Goal: Task Accomplishment & Management: Manage account settings

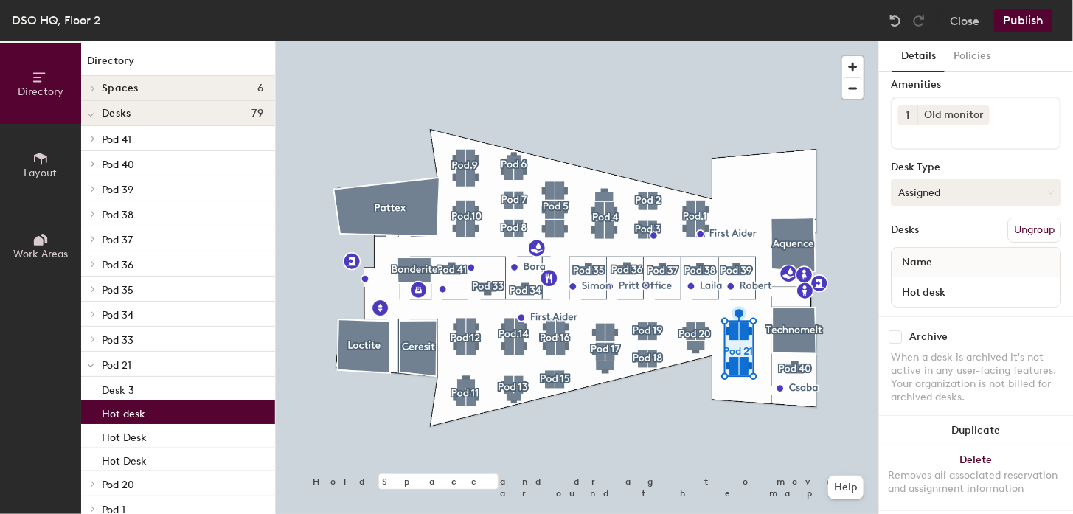
scroll to position [66, 0]
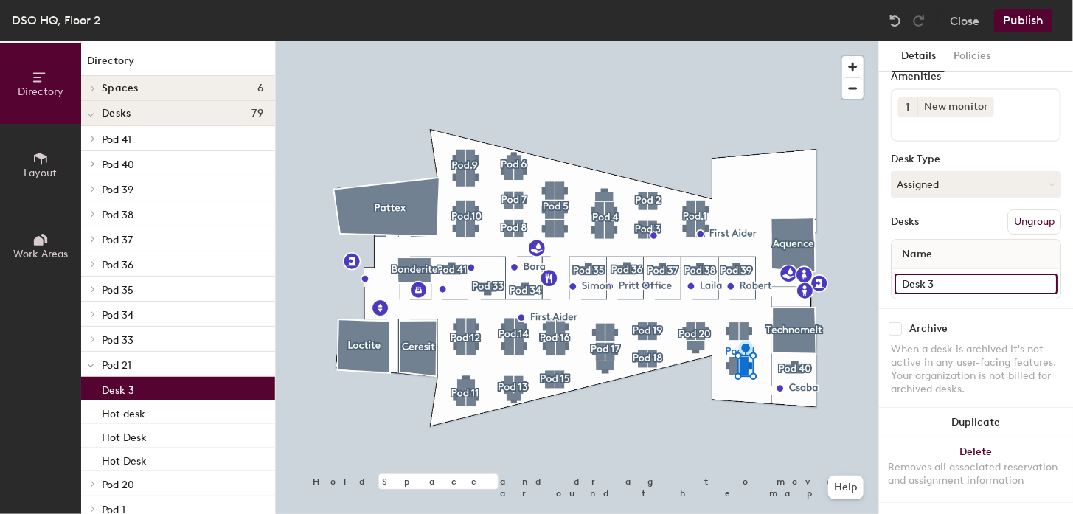
click at [936, 274] on input "Desk 3" at bounding box center [975, 284] width 163 height 21
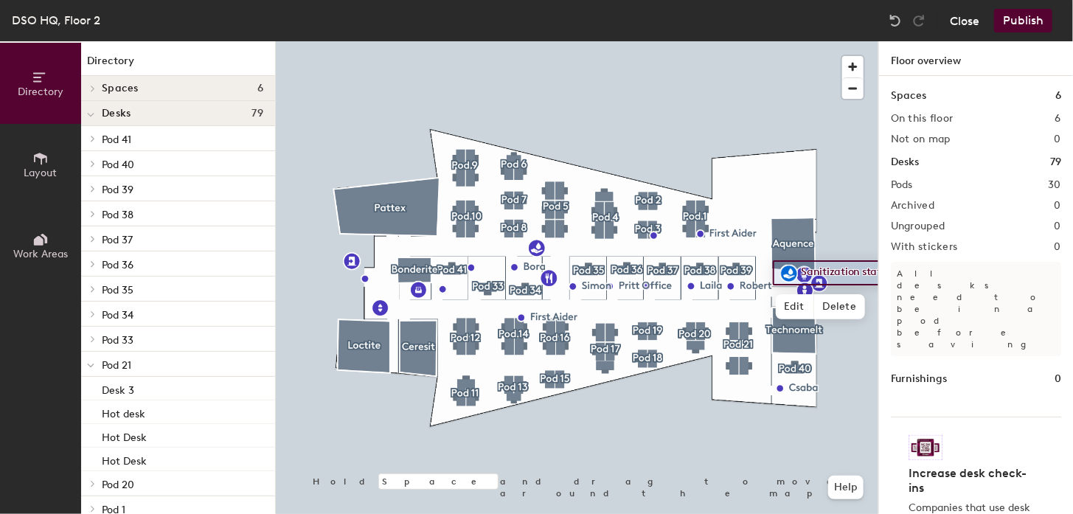
click at [964, 22] on button "Close" at bounding box center [964, 21] width 29 height 24
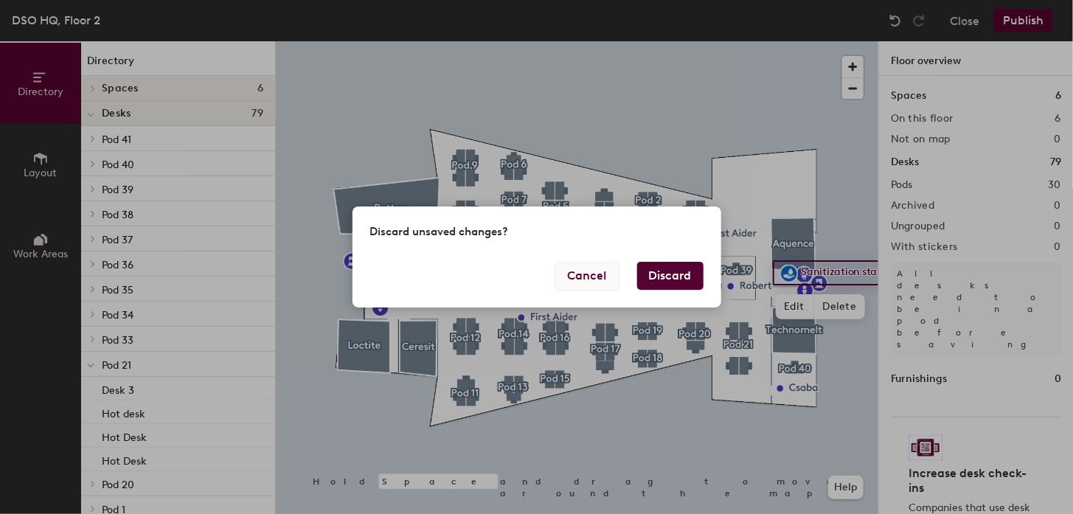
click at [599, 283] on button "Cancel" at bounding box center [587, 276] width 64 height 28
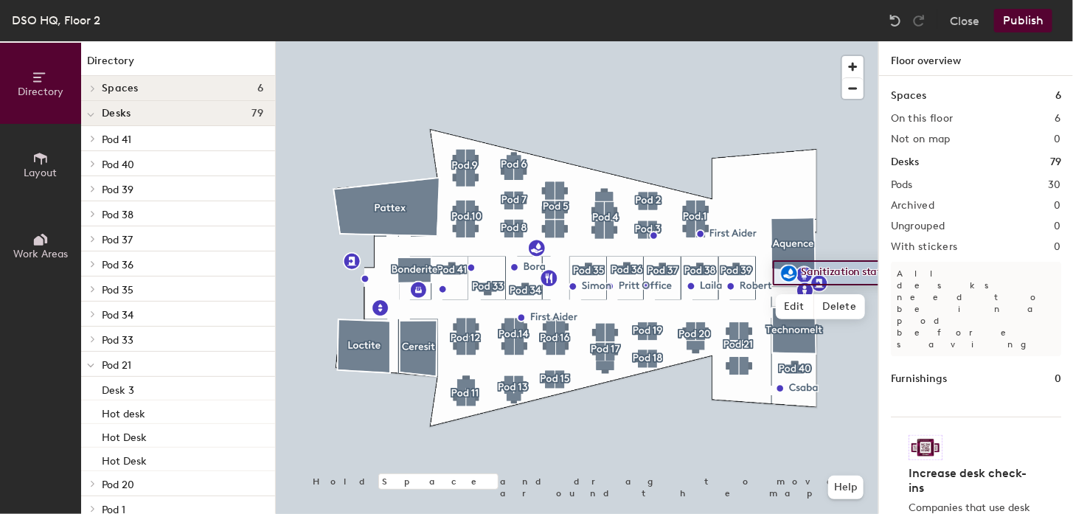
click at [1034, 12] on button "Publish" at bounding box center [1023, 21] width 58 height 24
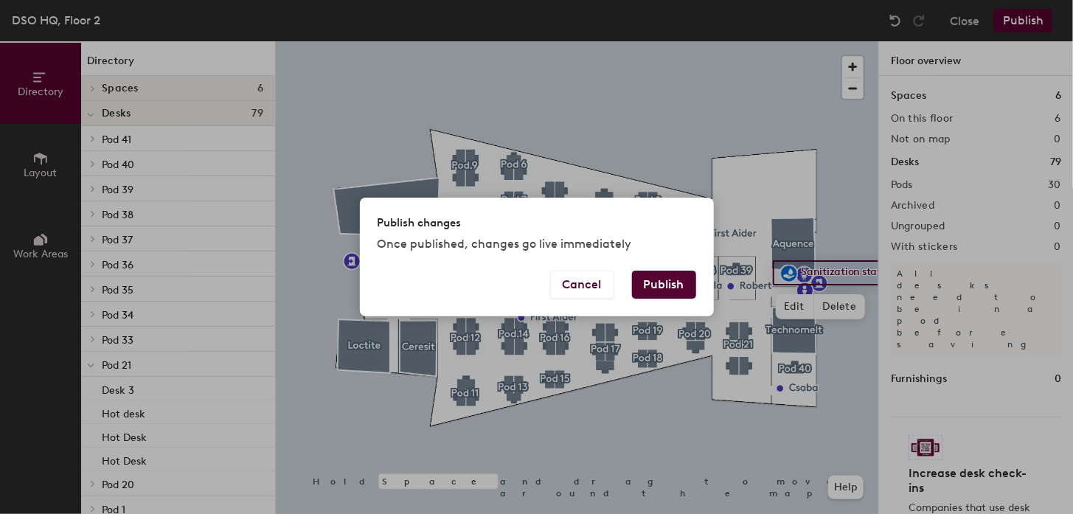
click at [651, 274] on button "Publish" at bounding box center [664, 285] width 64 height 28
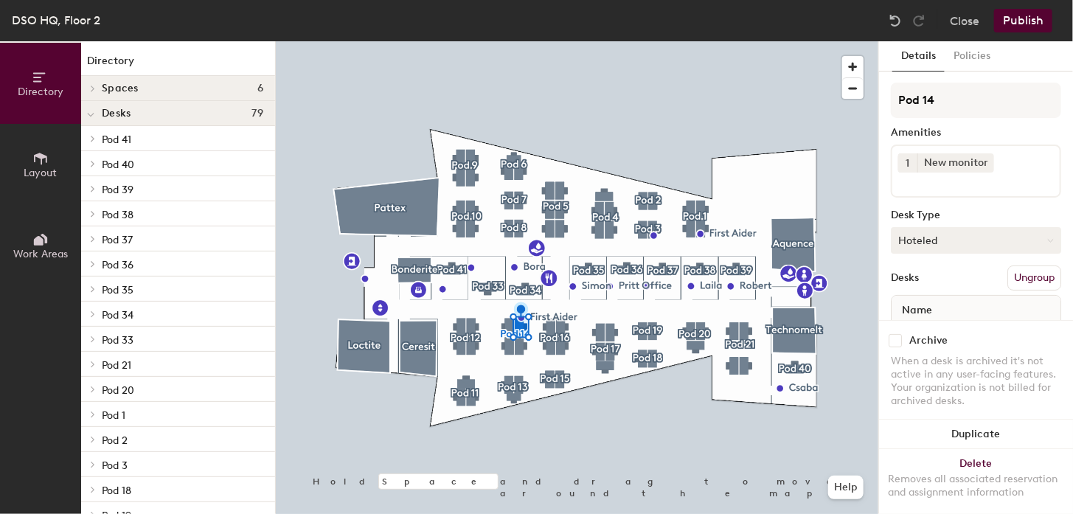
click at [989, 234] on button "Hoteled" at bounding box center [976, 240] width 170 height 27
click at [964, 279] on div "Assigned" at bounding box center [964, 286] width 147 height 22
click at [1018, 29] on button "Publish" at bounding box center [1023, 21] width 58 height 24
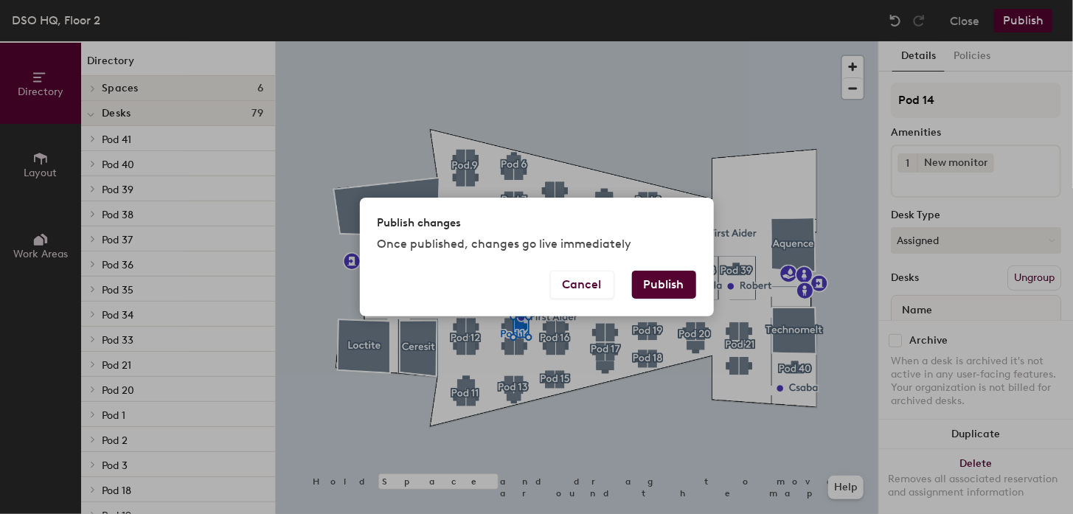
click at [665, 282] on button "Publish" at bounding box center [664, 285] width 64 height 28
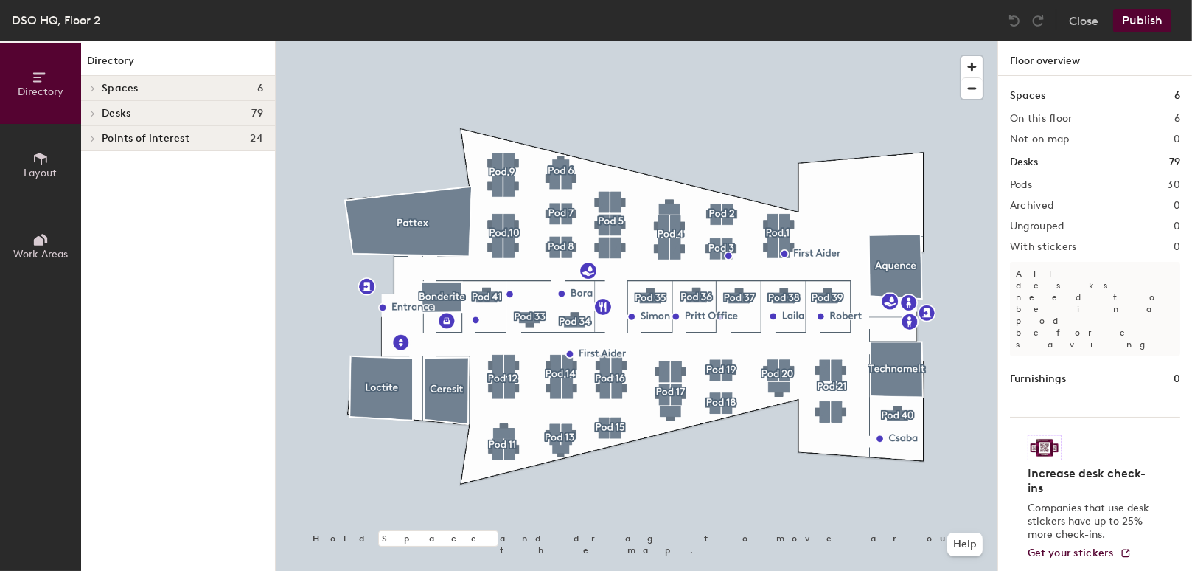
click at [842, 41] on div at bounding box center [637, 41] width 722 height 0
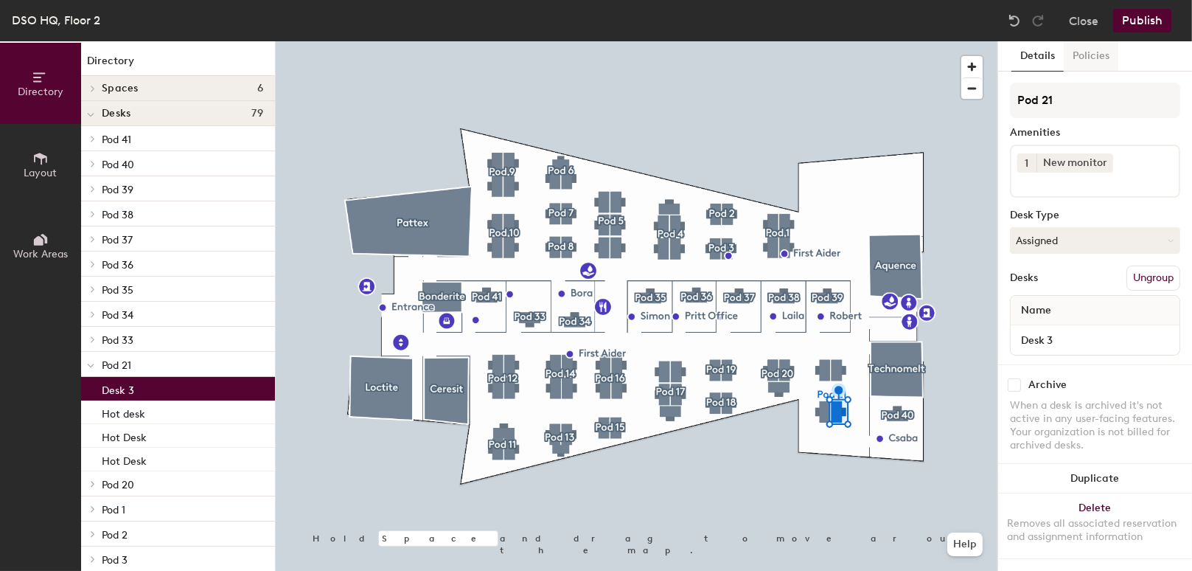
click at [1103, 55] on button "Policies" at bounding box center [1091, 56] width 55 height 30
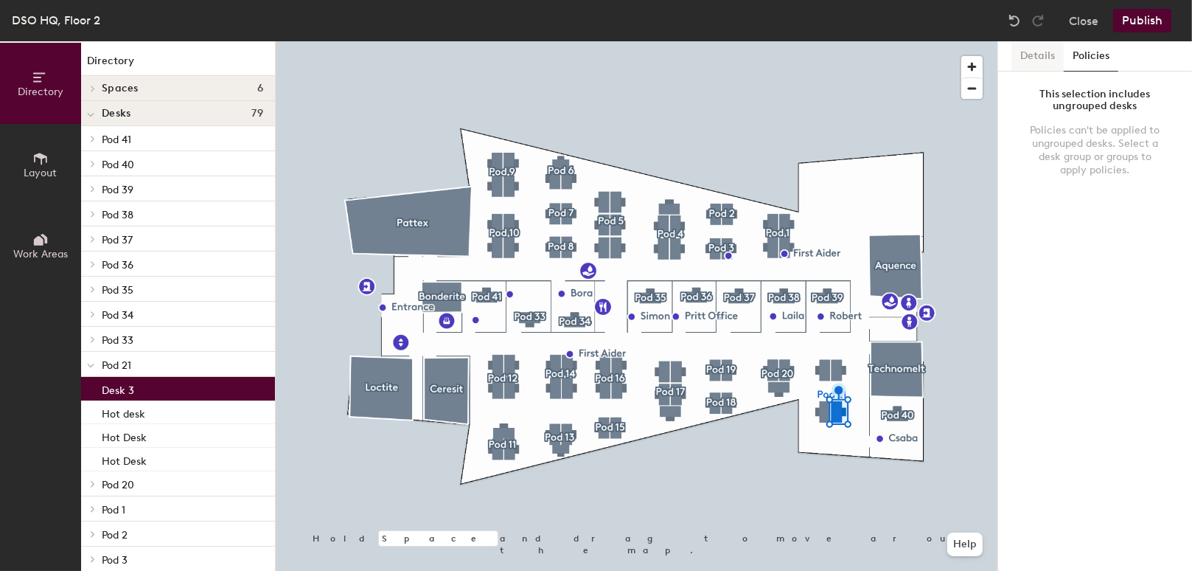
click at [1049, 56] on button "Details" at bounding box center [1037, 56] width 52 height 30
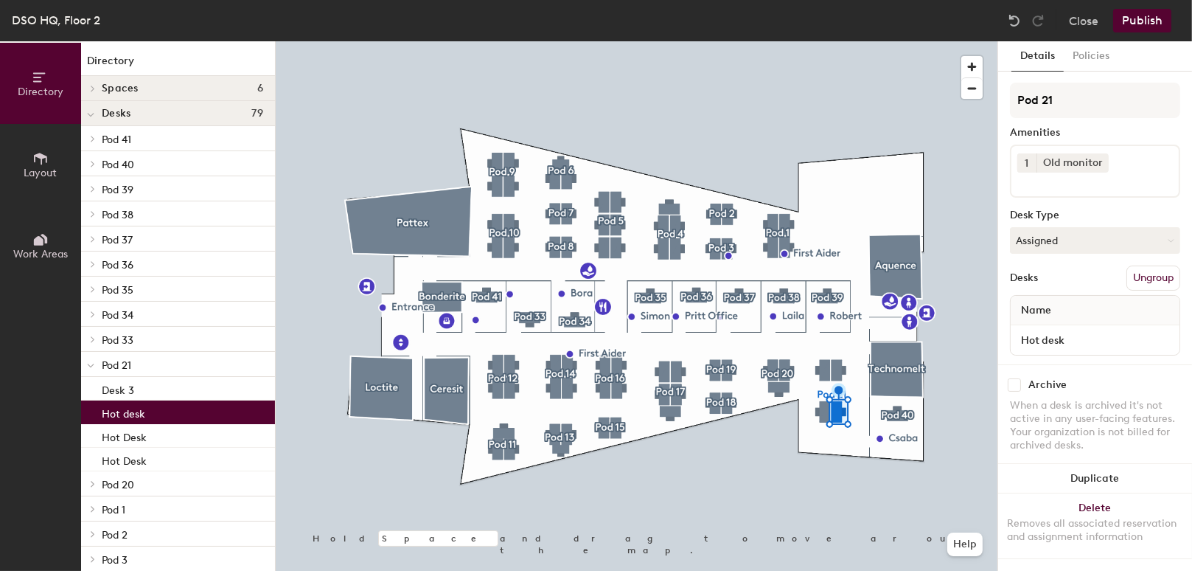
click at [189, 419] on div "Hot desk" at bounding box center [178, 412] width 194 height 24
click at [173, 439] on div "Hot Desk" at bounding box center [178, 436] width 194 height 24
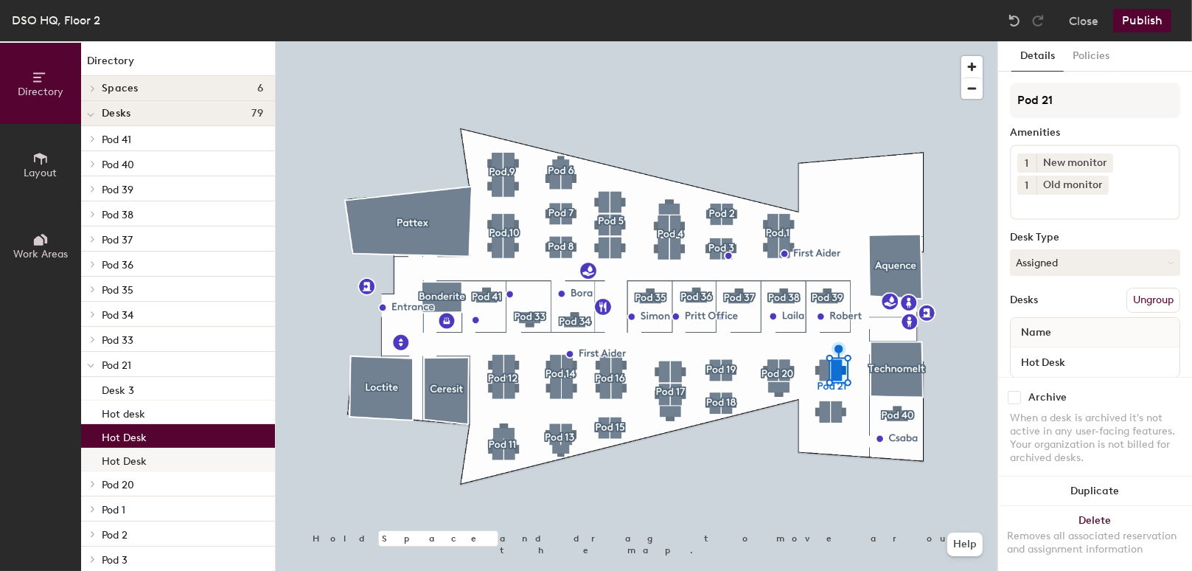
click at [159, 466] on div "Hot Desk" at bounding box center [178, 459] width 194 height 24
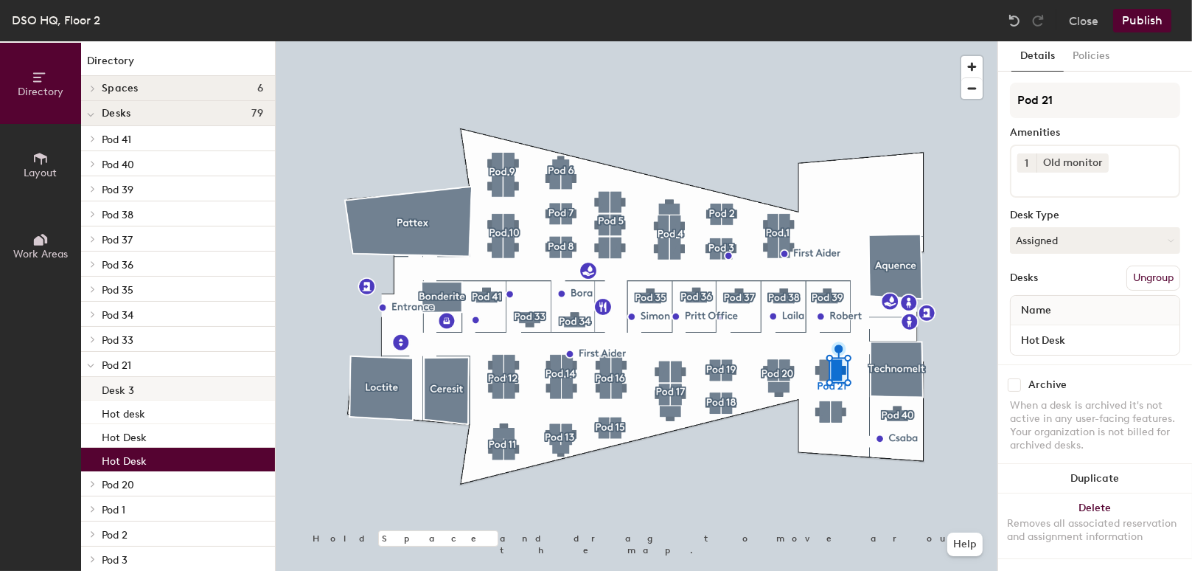
click at [148, 390] on div "Desk 3" at bounding box center [178, 389] width 194 height 24
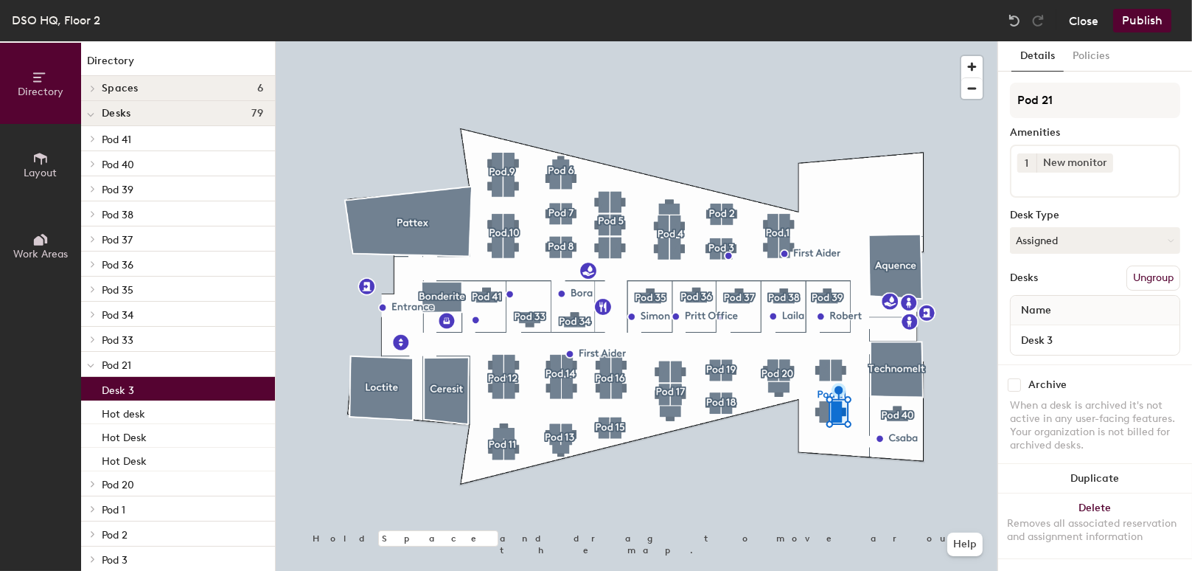
click at [1096, 30] on button "Close" at bounding box center [1083, 21] width 29 height 24
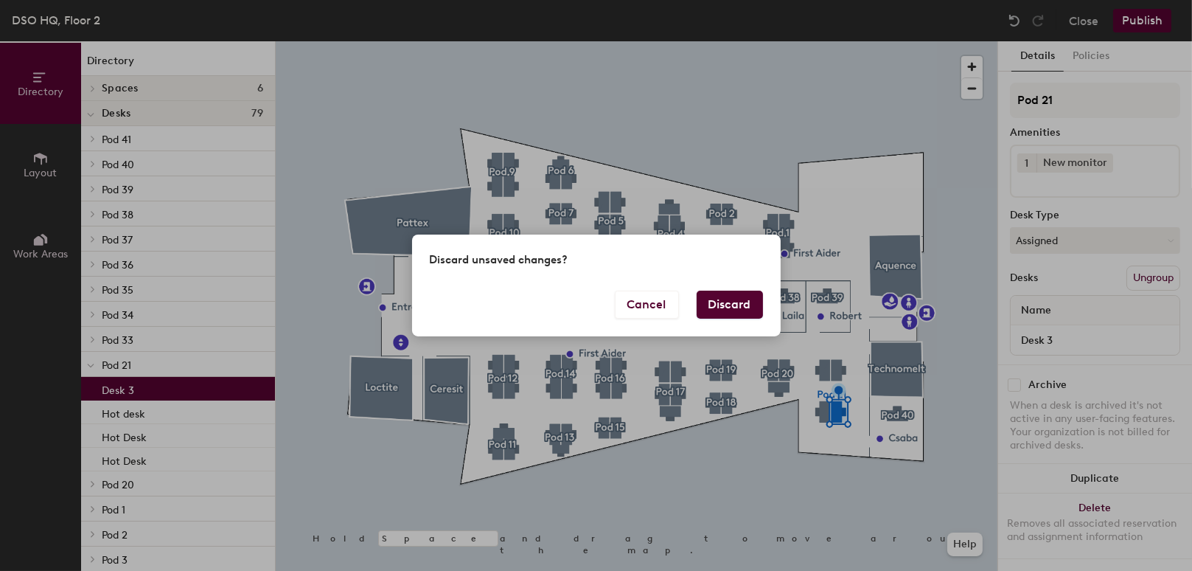
click at [711, 310] on button "Discard" at bounding box center [730, 304] width 66 height 28
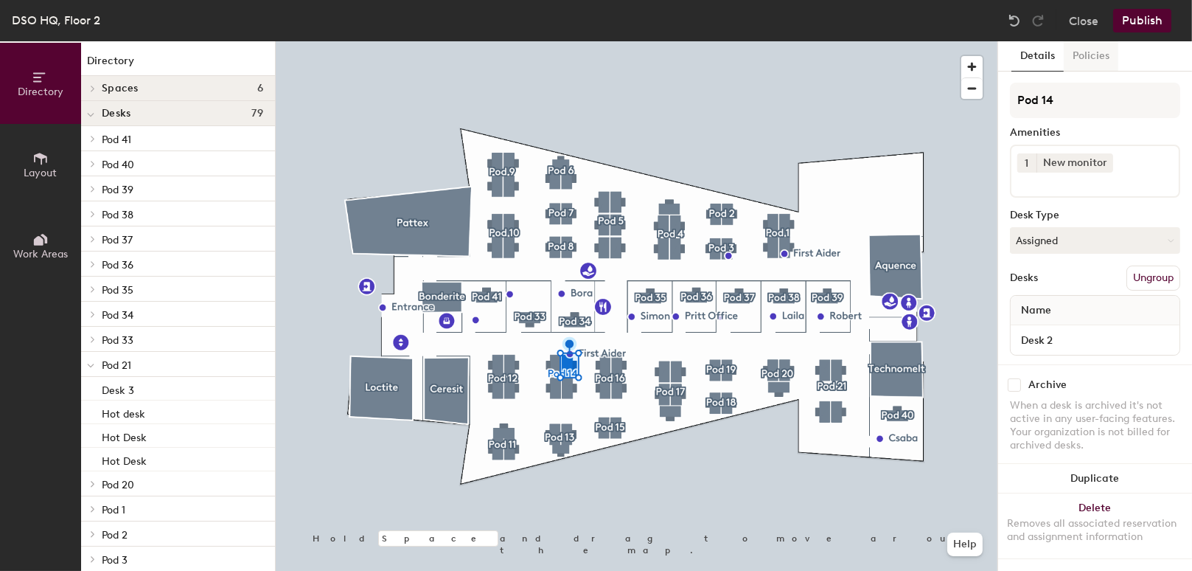
click at [1082, 57] on button "Policies" at bounding box center [1091, 56] width 55 height 30
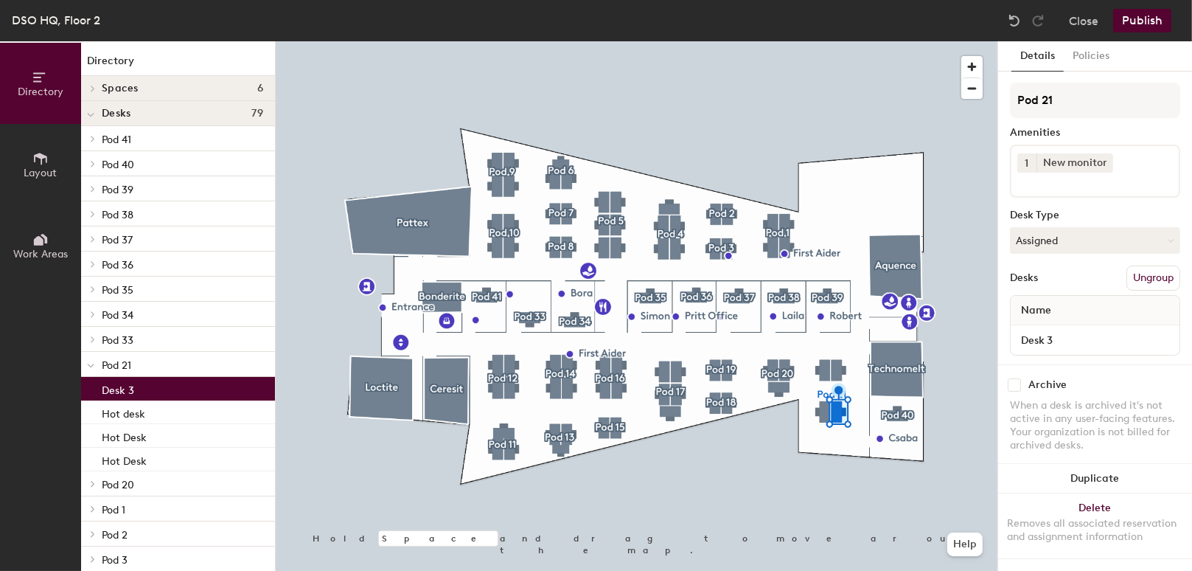
click at [40, 170] on span "Layout" at bounding box center [40, 173] width 33 height 13
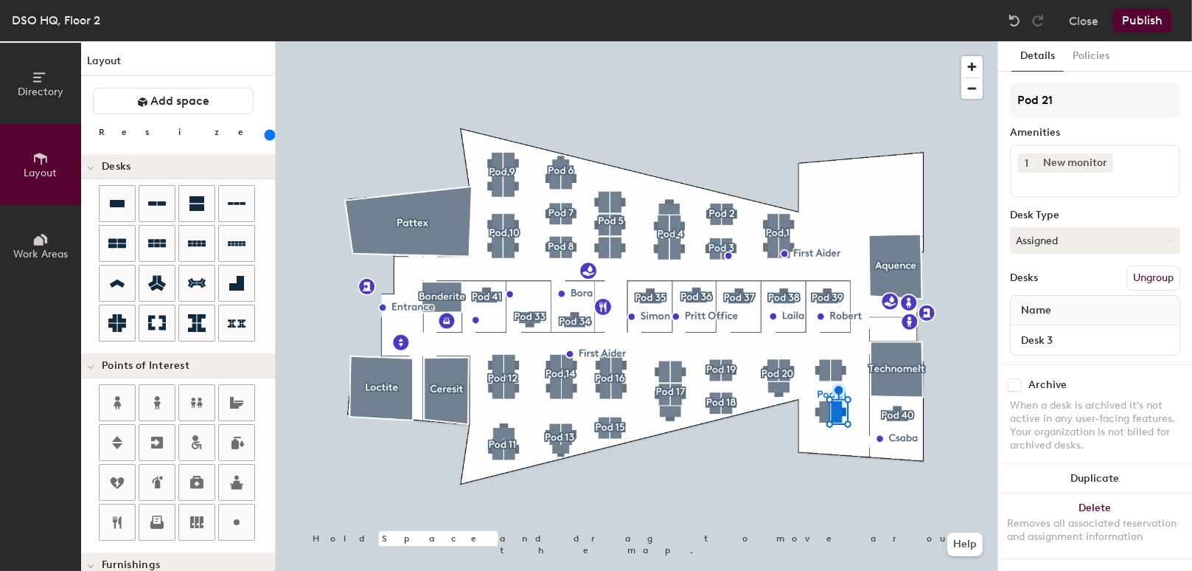
click at [54, 263] on button "Work Areas" at bounding box center [40, 245] width 81 height 81
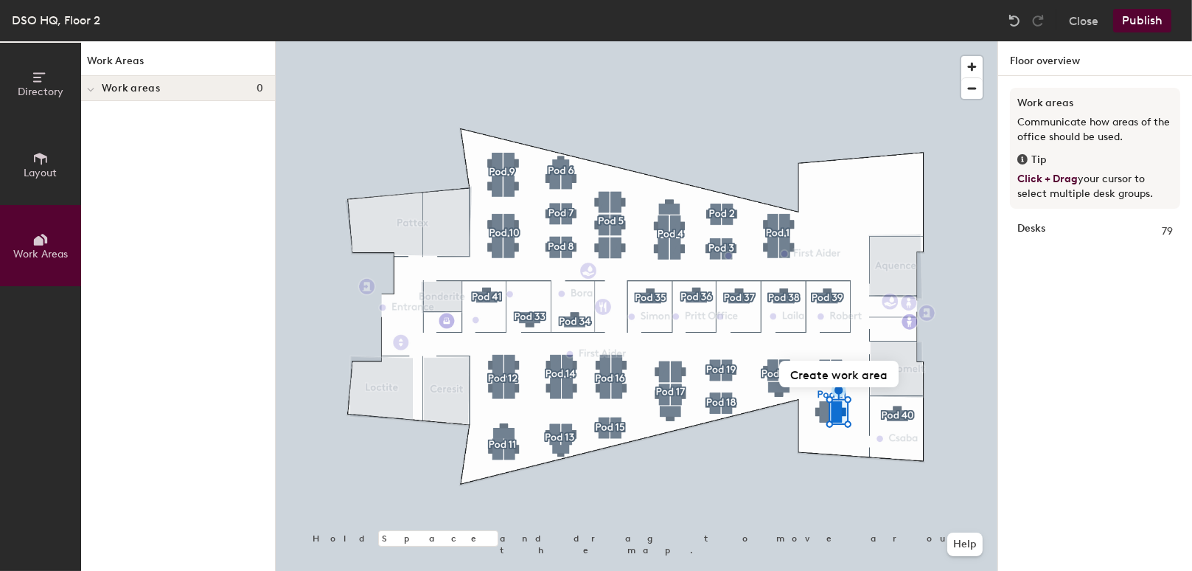
click at [18, 170] on button "Layout" at bounding box center [40, 164] width 81 height 81
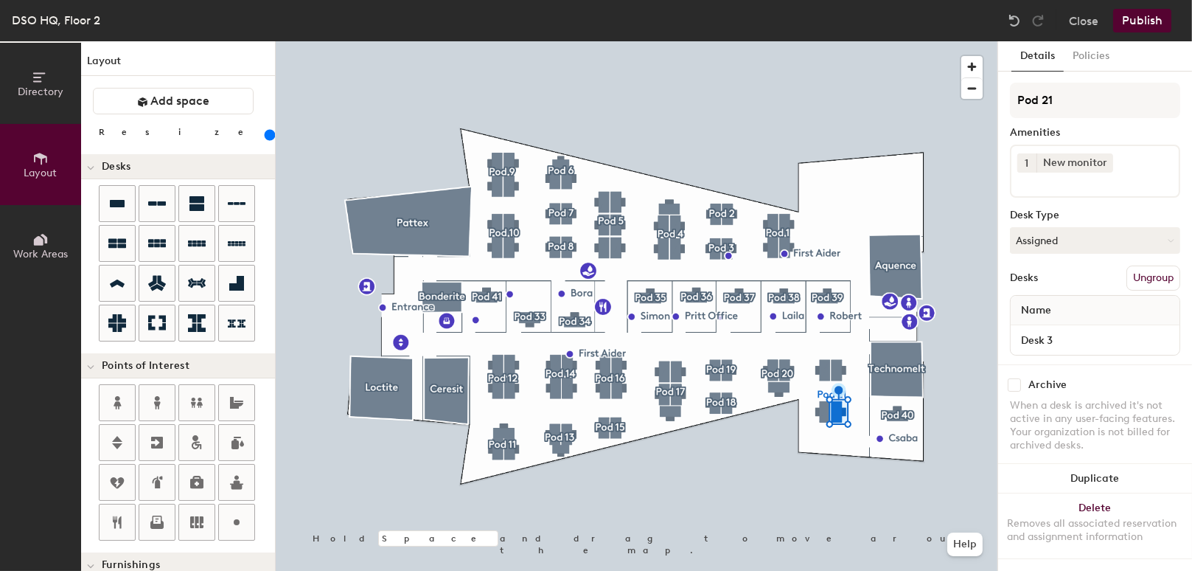
click at [58, 83] on button "Directory" at bounding box center [40, 83] width 81 height 81
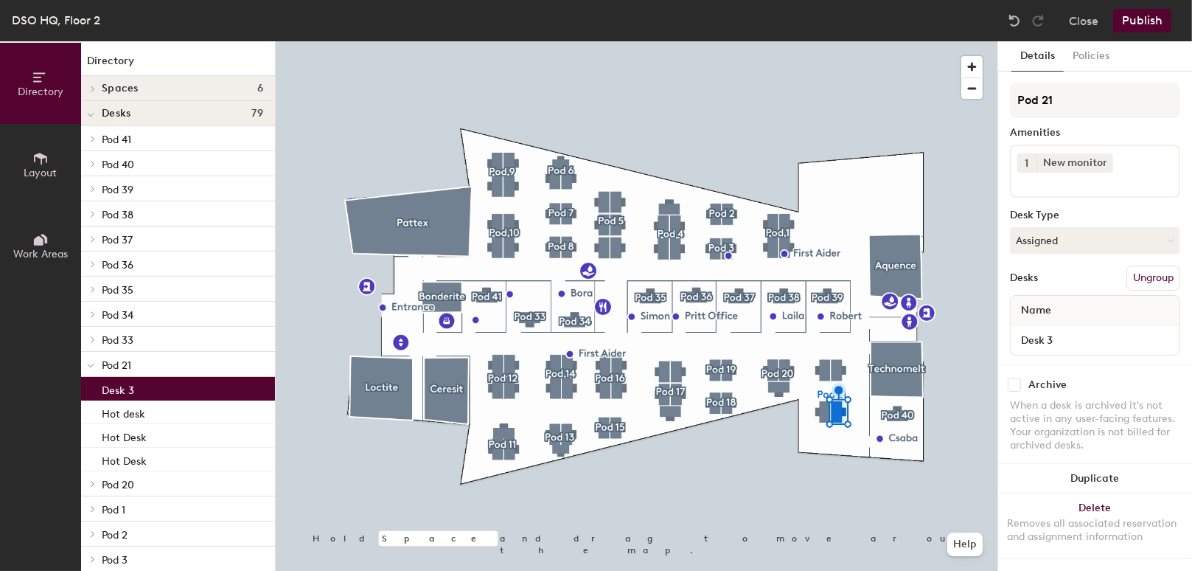
click at [97, 94] on div at bounding box center [90, 88] width 19 height 24
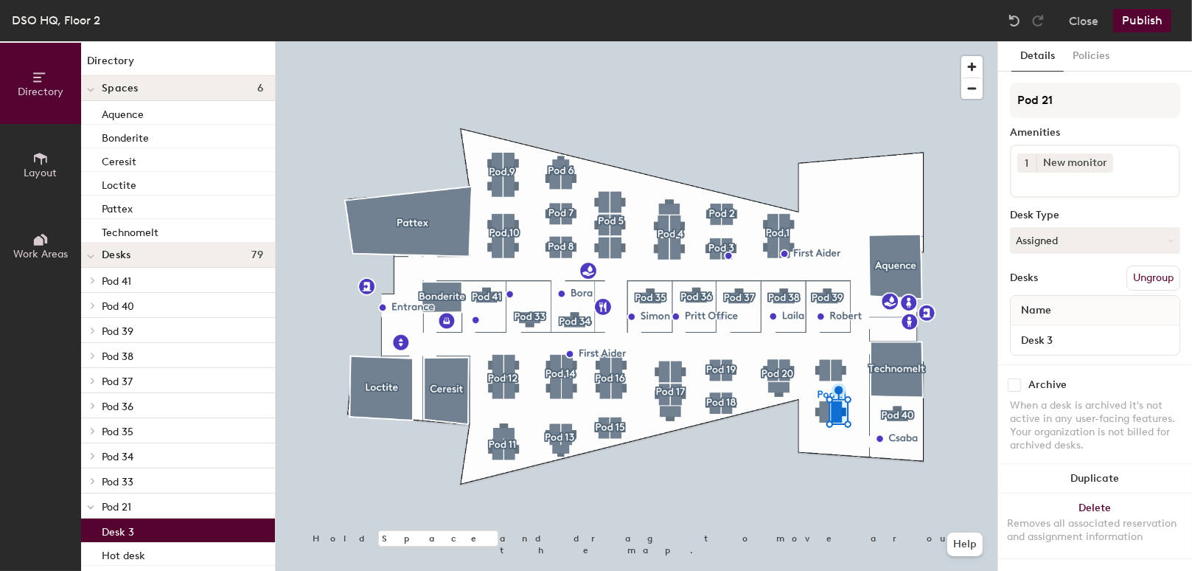
click at [96, 91] on div at bounding box center [90, 88] width 19 height 24
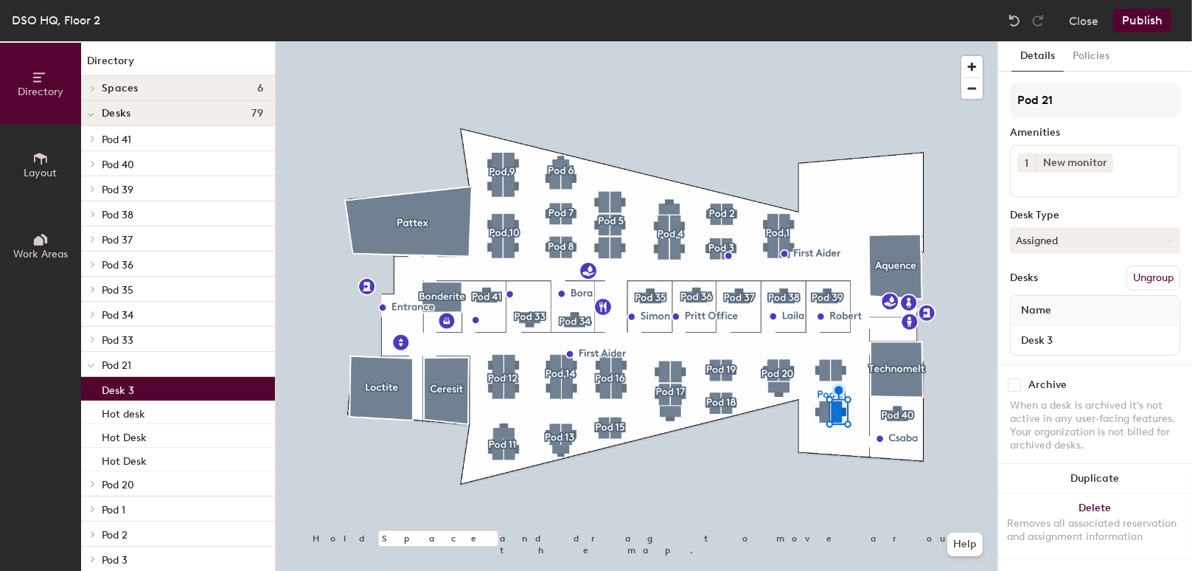
click at [92, 116] on icon at bounding box center [90, 115] width 7 height 6
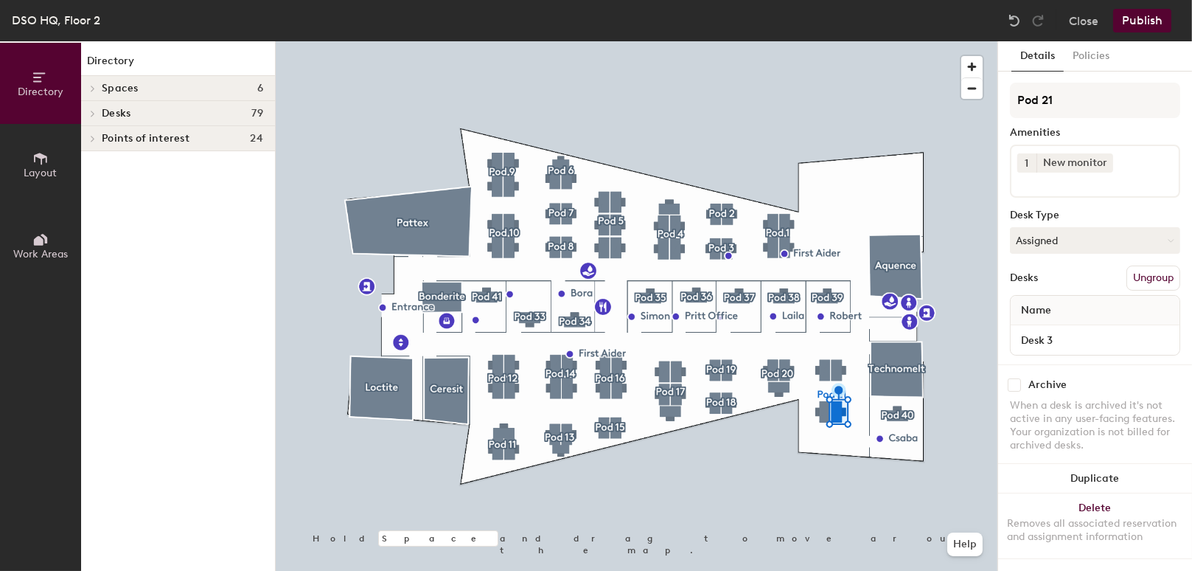
click at [92, 116] on icon at bounding box center [93, 113] width 6 height 7
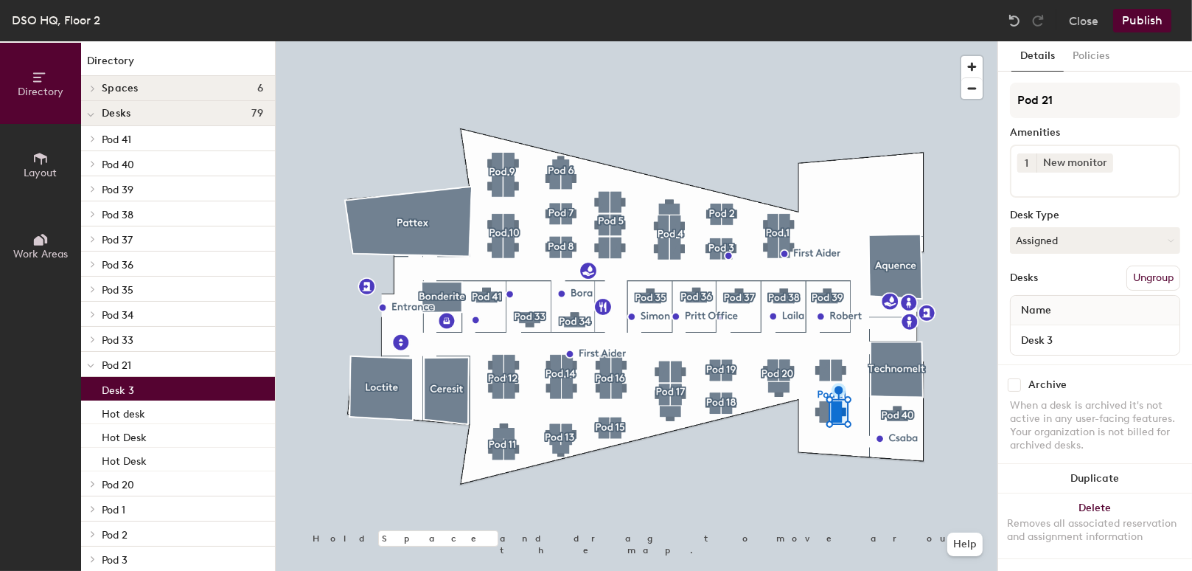
click at [92, 111] on span at bounding box center [90, 114] width 7 height 13
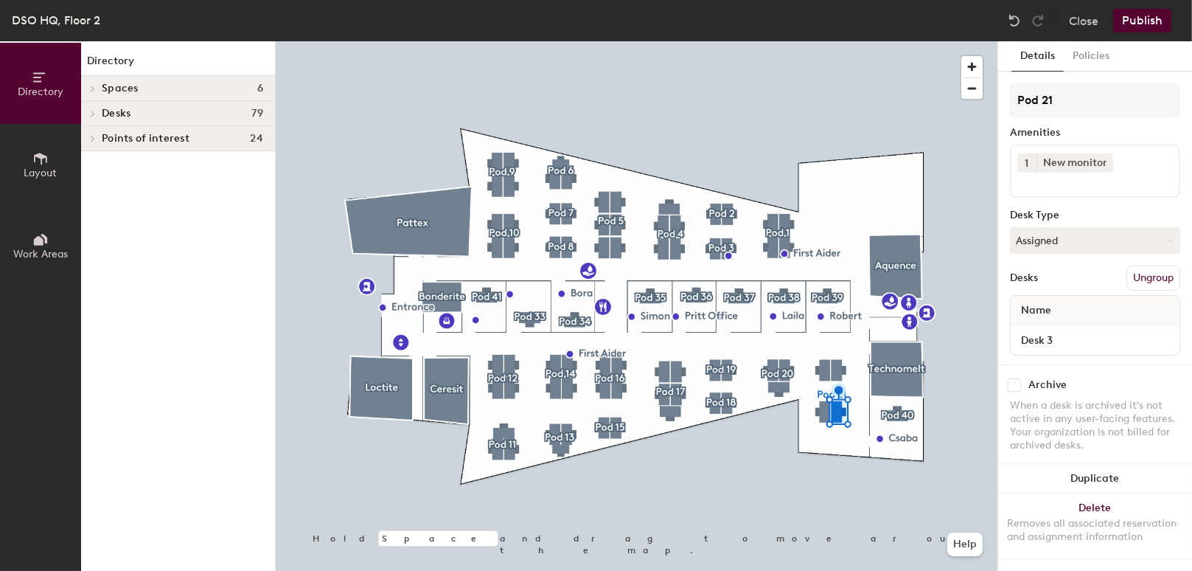
click at [96, 139] on span at bounding box center [92, 138] width 13 height 7
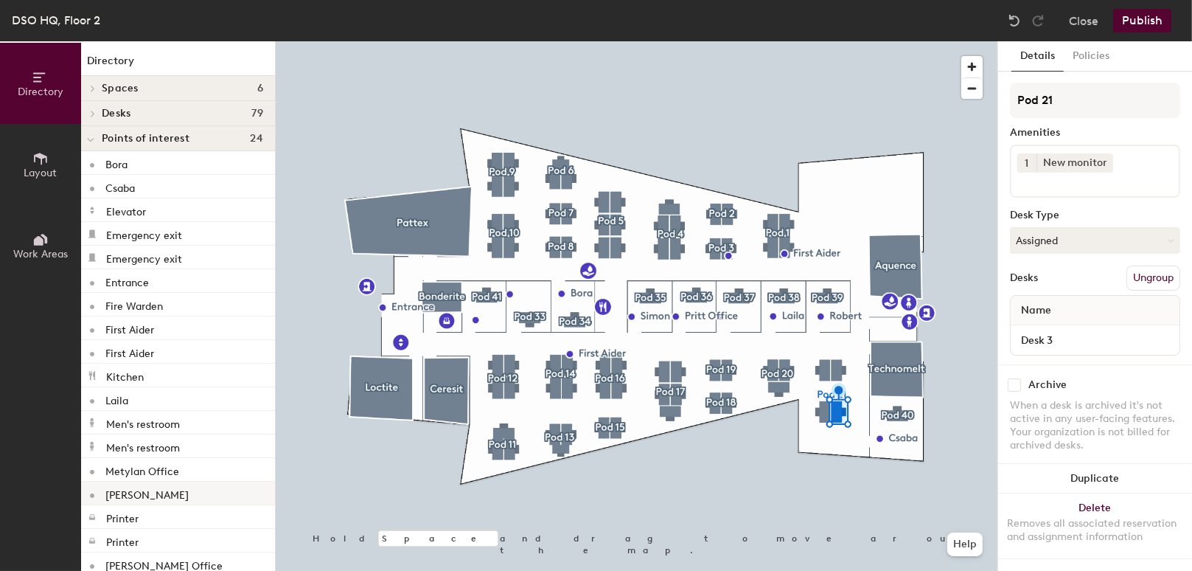
click at [150, 329] on p "First Aider" at bounding box center [129, 327] width 49 height 17
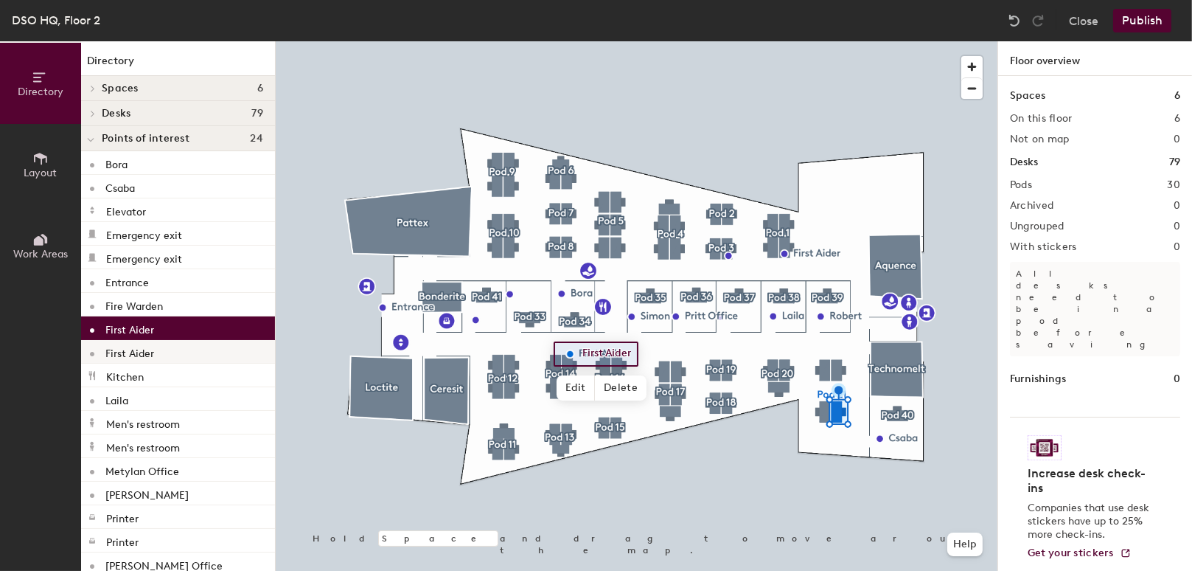
click at [147, 349] on p "First Aider" at bounding box center [129, 351] width 49 height 17
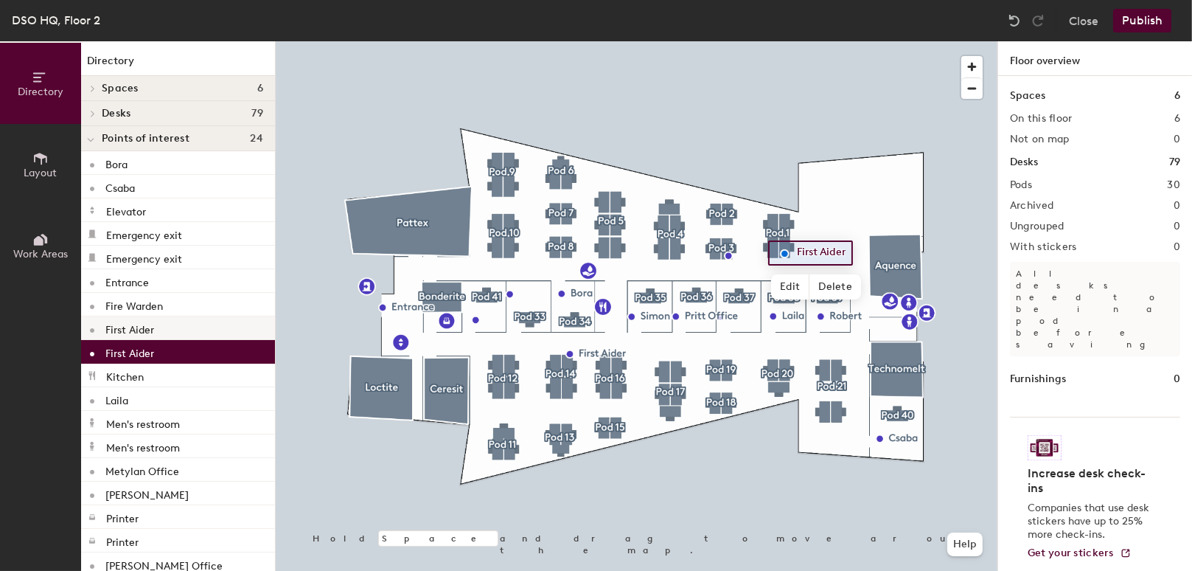
click at [143, 332] on p "First Aider" at bounding box center [129, 327] width 49 height 17
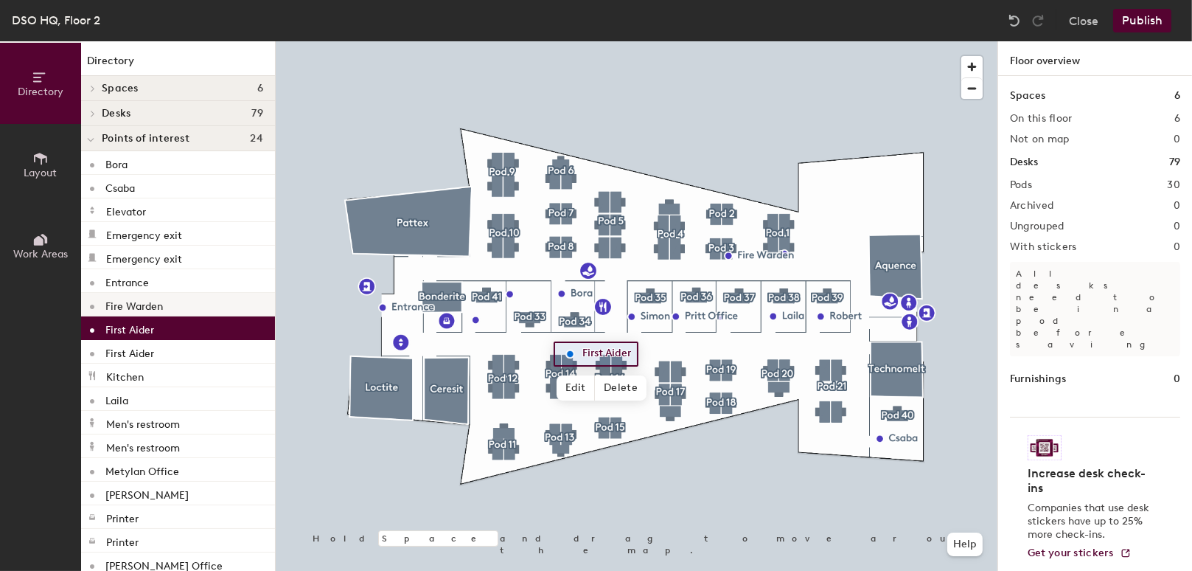
click at [142, 307] on p "Fire Warden" at bounding box center [134, 304] width 58 height 17
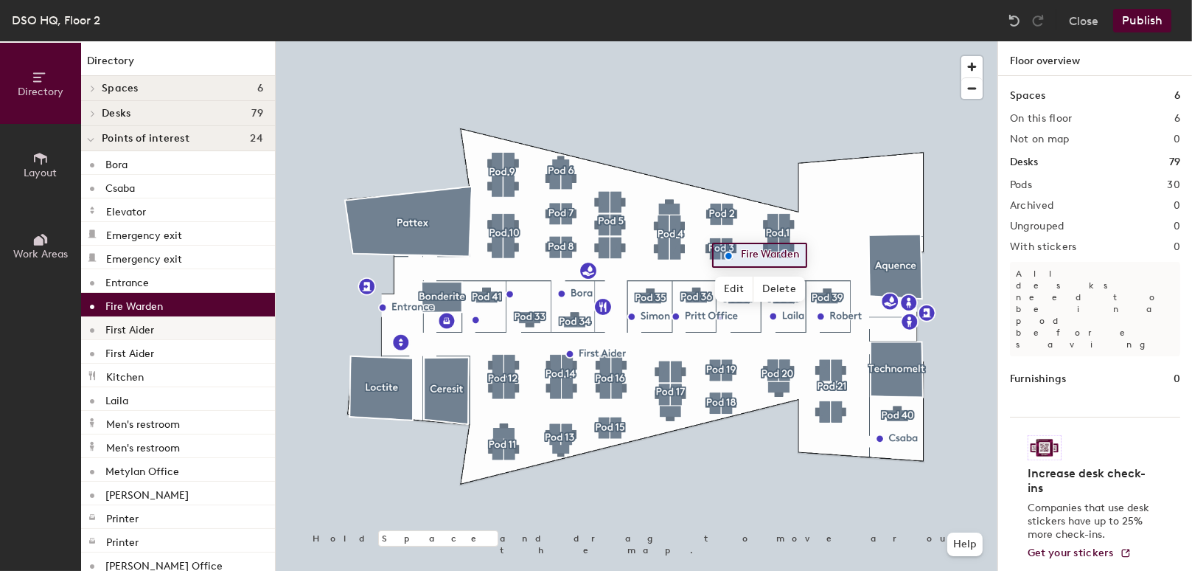
click at [139, 330] on p "First Aider" at bounding box center [129, 327] width 49 height 17
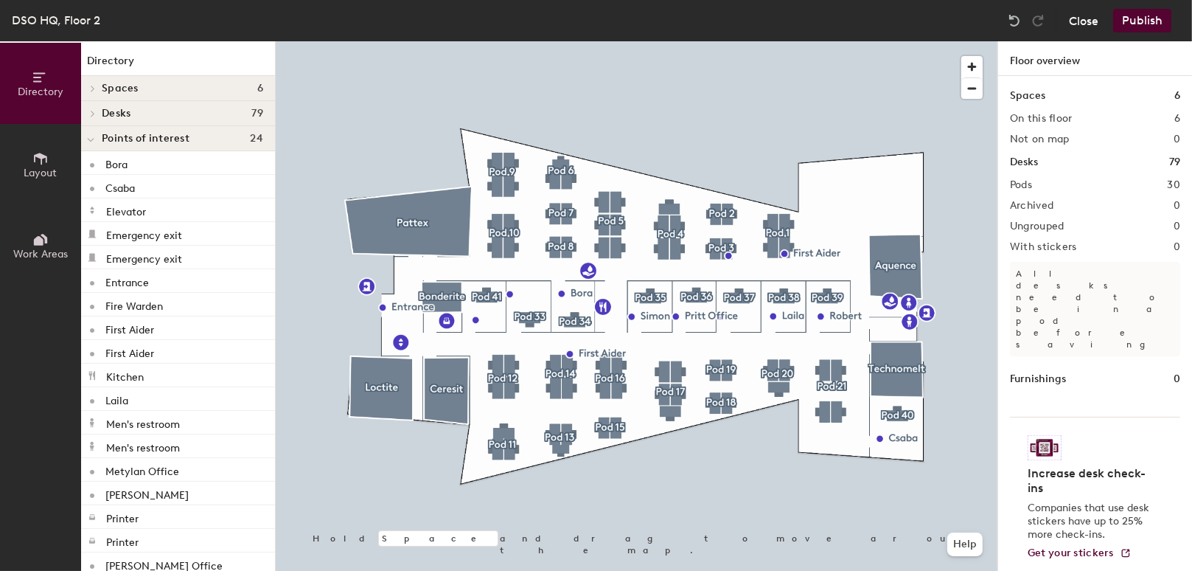
click at [1088, 20] on button "Close" at bounding box center [1083, 21] width 29 height 24
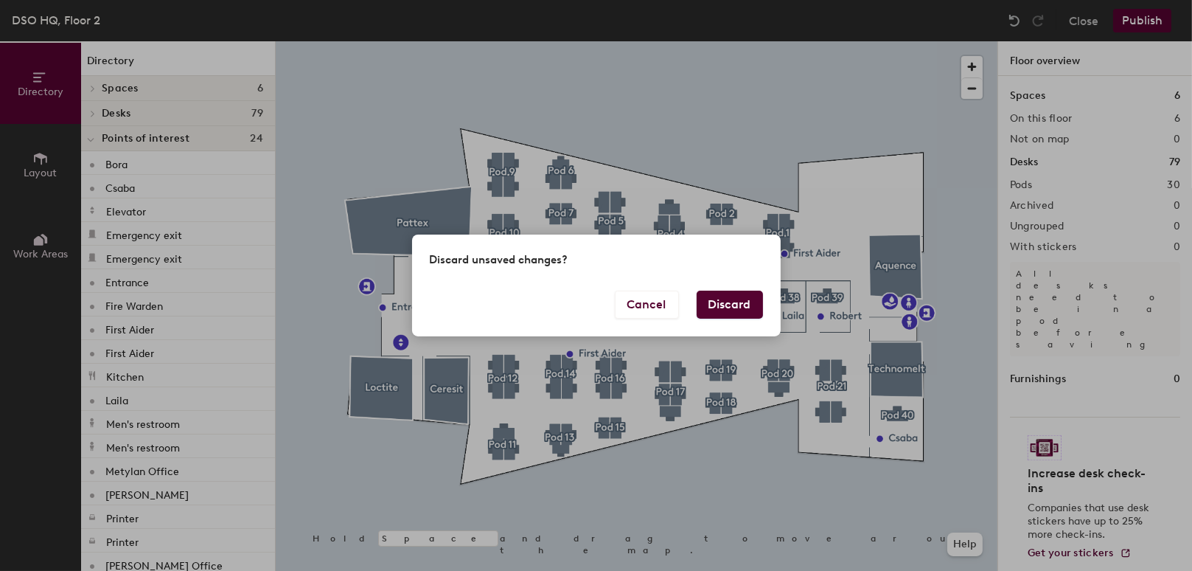
click at [716, 310] on button "Discard" at bounding box center [730, 304] width 66 height 28
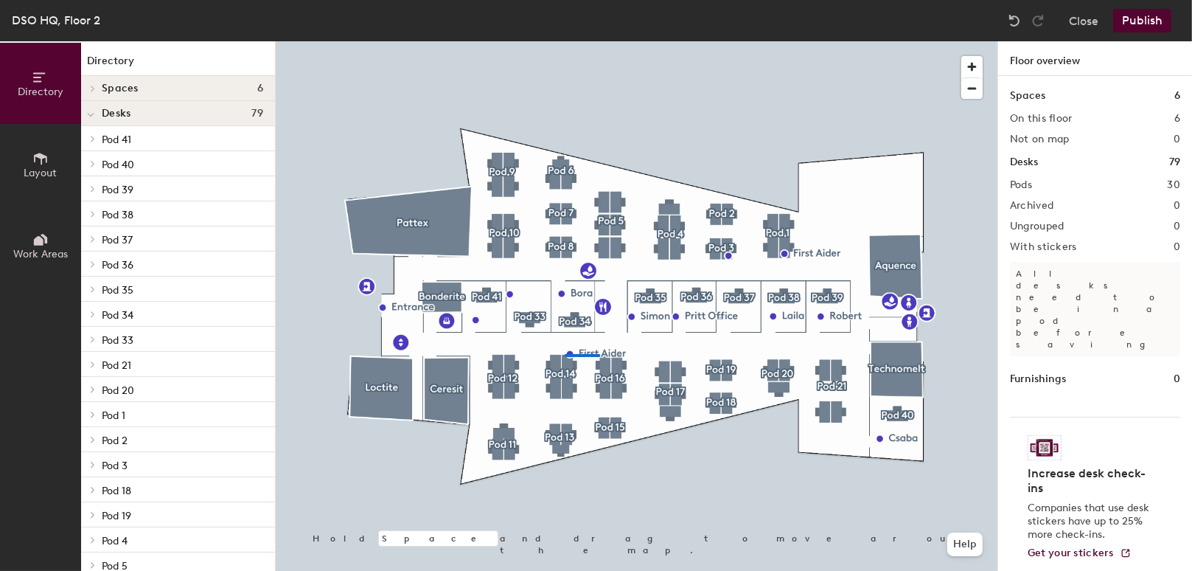
click at [565, 41] on div at bounding box center [637, 41] width 722 height 0
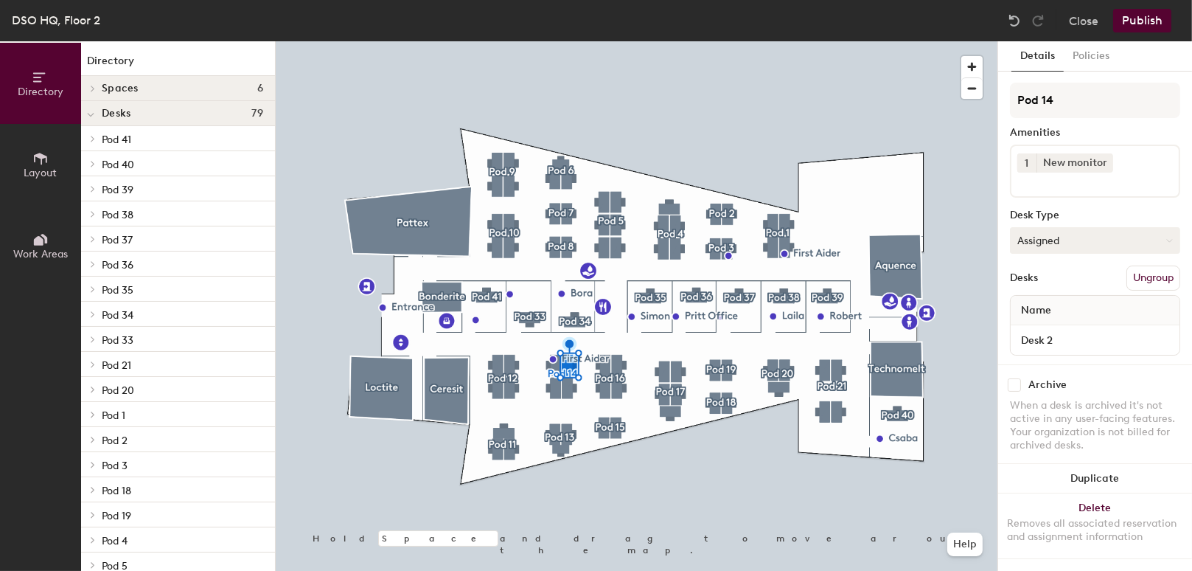
click at [1064, 237] on button "Assigned" at bounding box center [1095, 240] width 170 height 27
click at [1047, 327] on div "Hoteled" at bounding box center [1084, 330] width 147 height 22
click at [1072, 240] on button "Hoteled" at bounding box center [1095, 240] width 170 height 27
click at [1065, 279] on div "Assigned" at bounding box center [1084, 286] width 147 height 22
click at [1070, 336] on input "Desk 1" at bounding box center [1095, 340] width 163 height 21
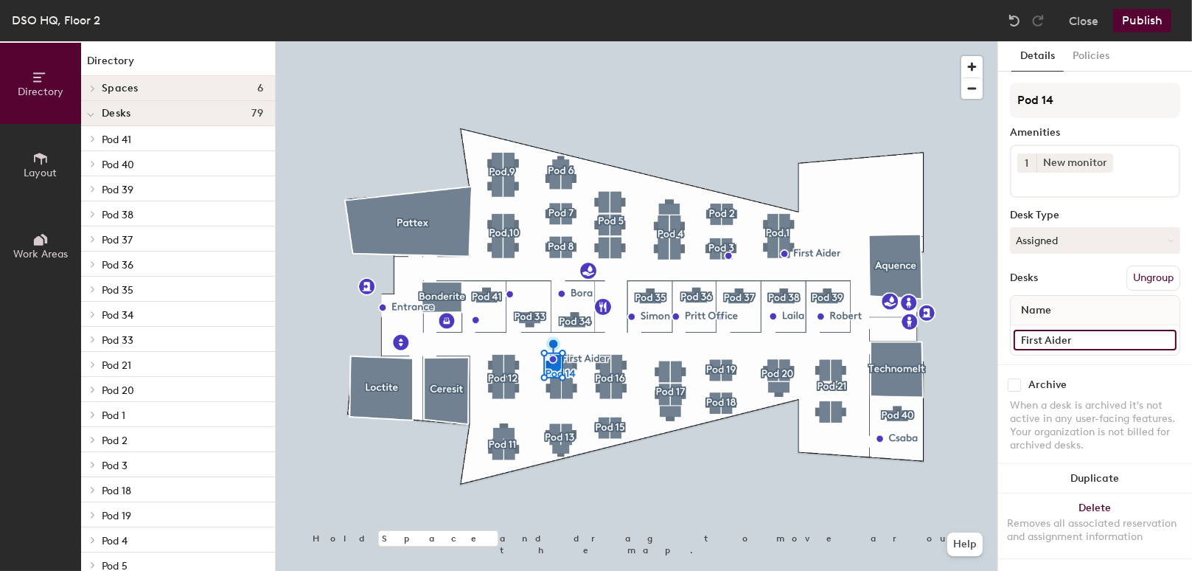
type input "First Aider"
click at [1147, 22] on button "Publish" at bounding box center [1142, 21] width 58 height 24
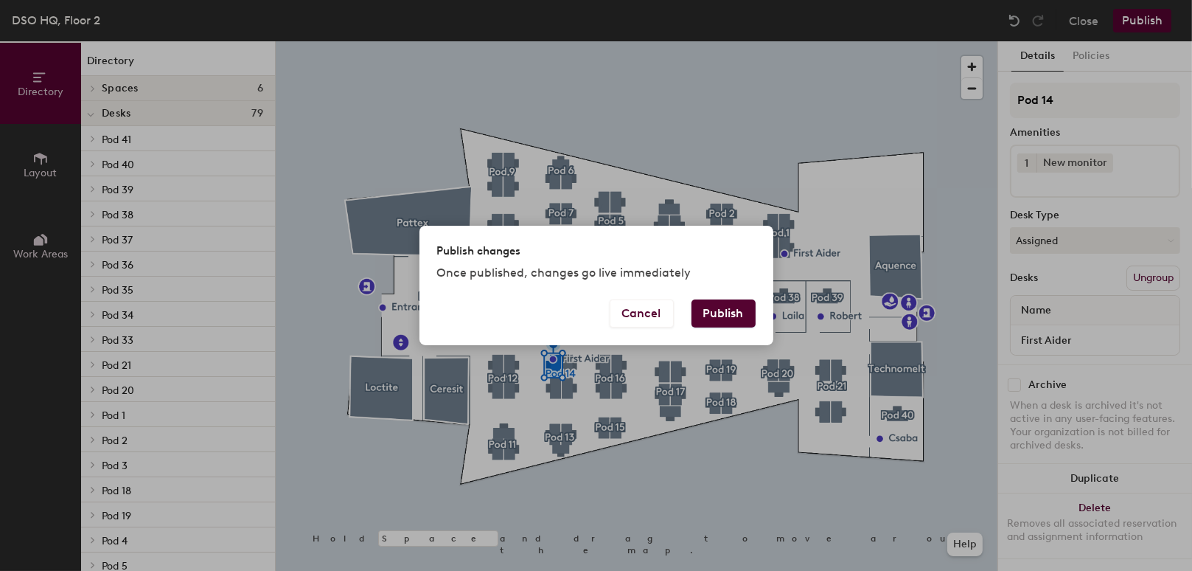
click at [746, 315] on button "Publish" at bounding box center [724, 313] width 64 height 28
